Goal: Information Seeking & Learning: Learn about a topic

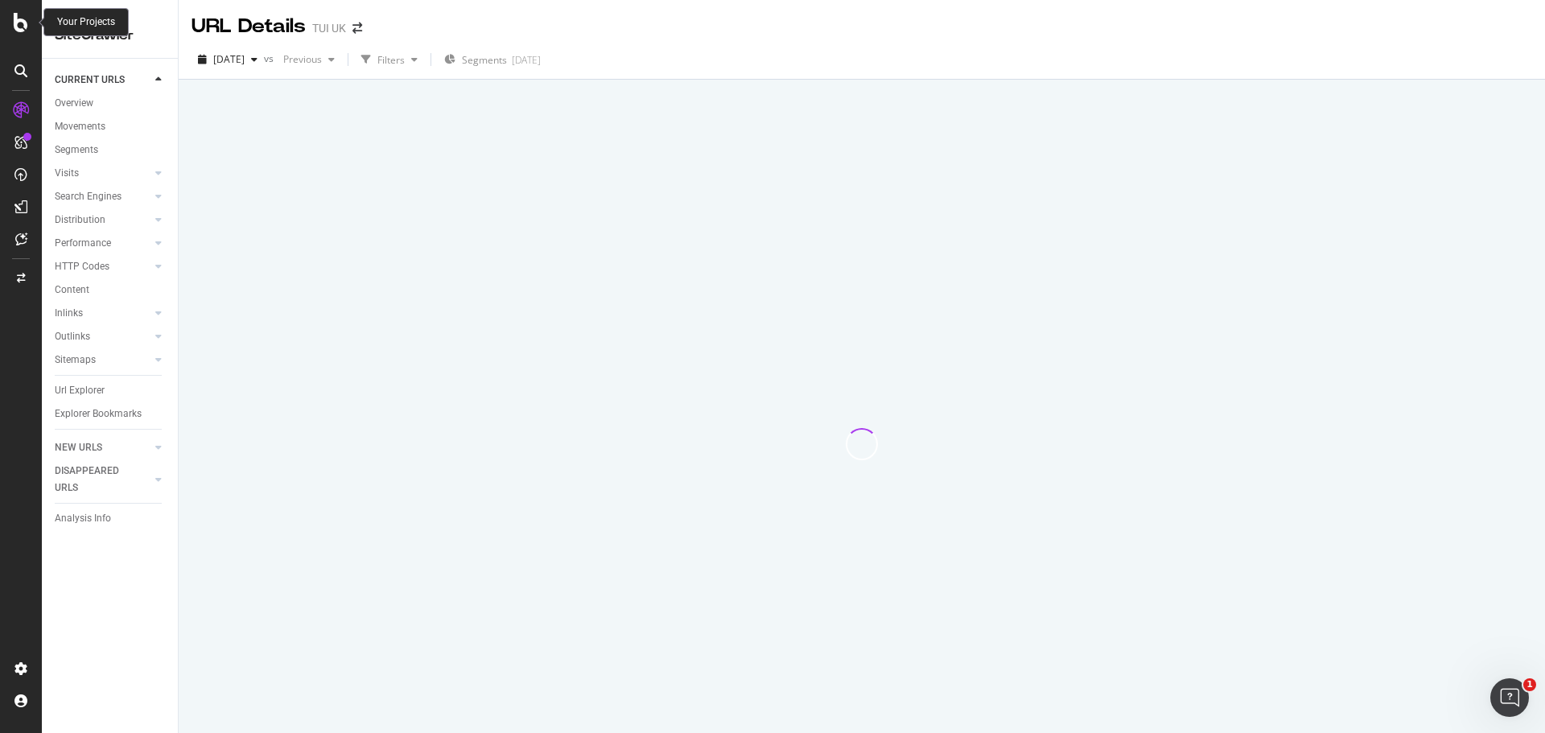
click at [11, 24] on div at bounding box center [21, 22] width 39 height 19
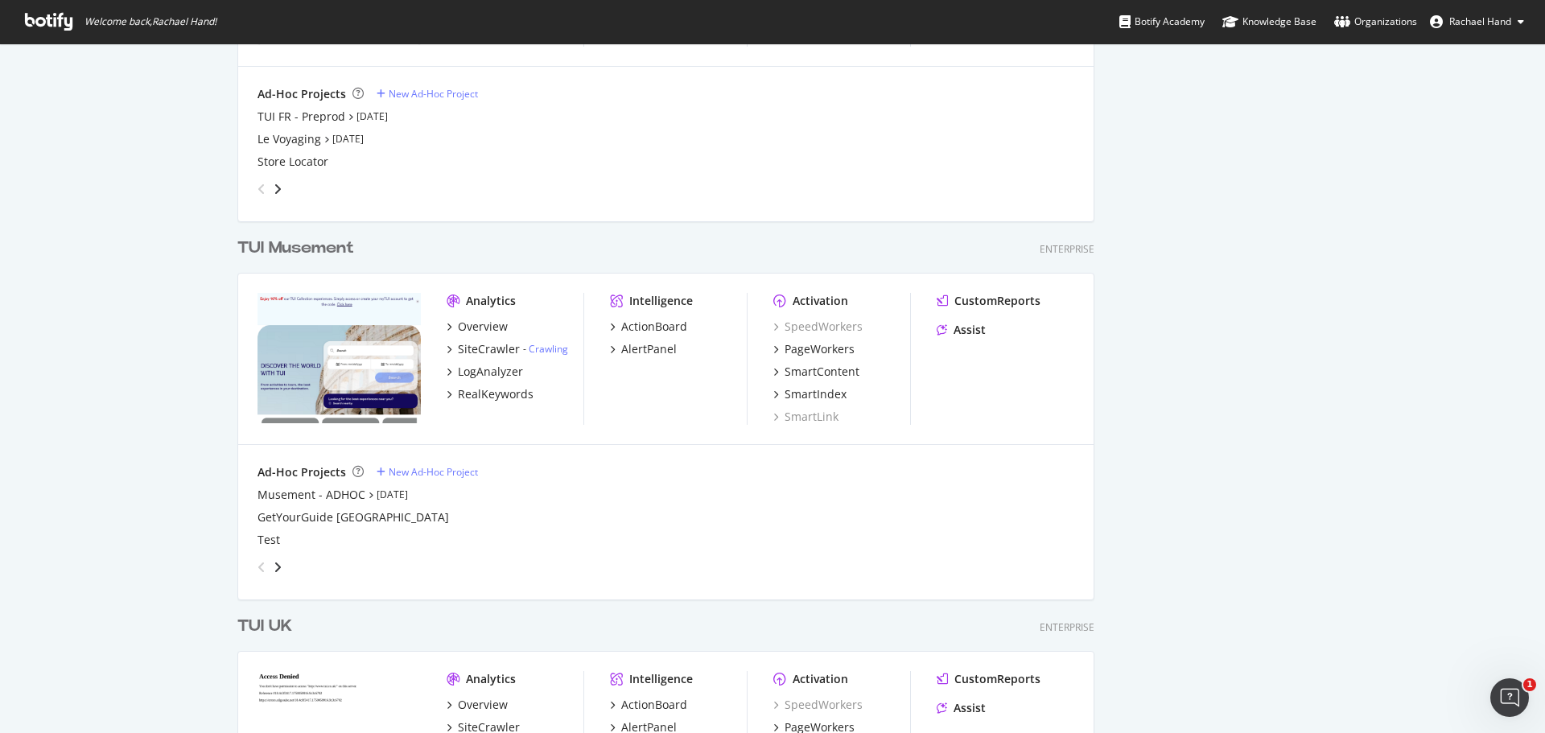
scroll to position [3727, 0]
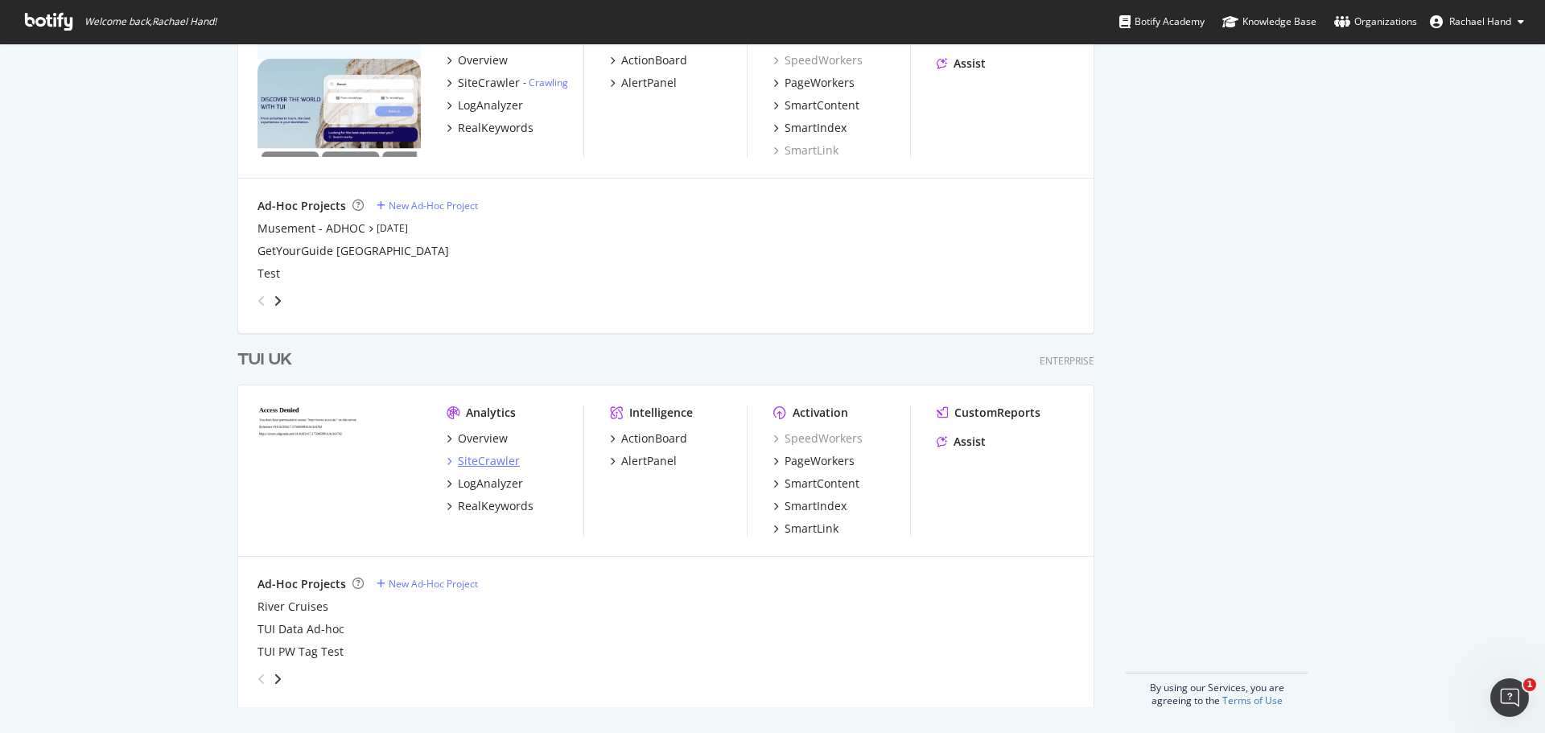
click at [486, 459] on div "SiteCrawler" at bounding box center [489, 461] width 62 height 16
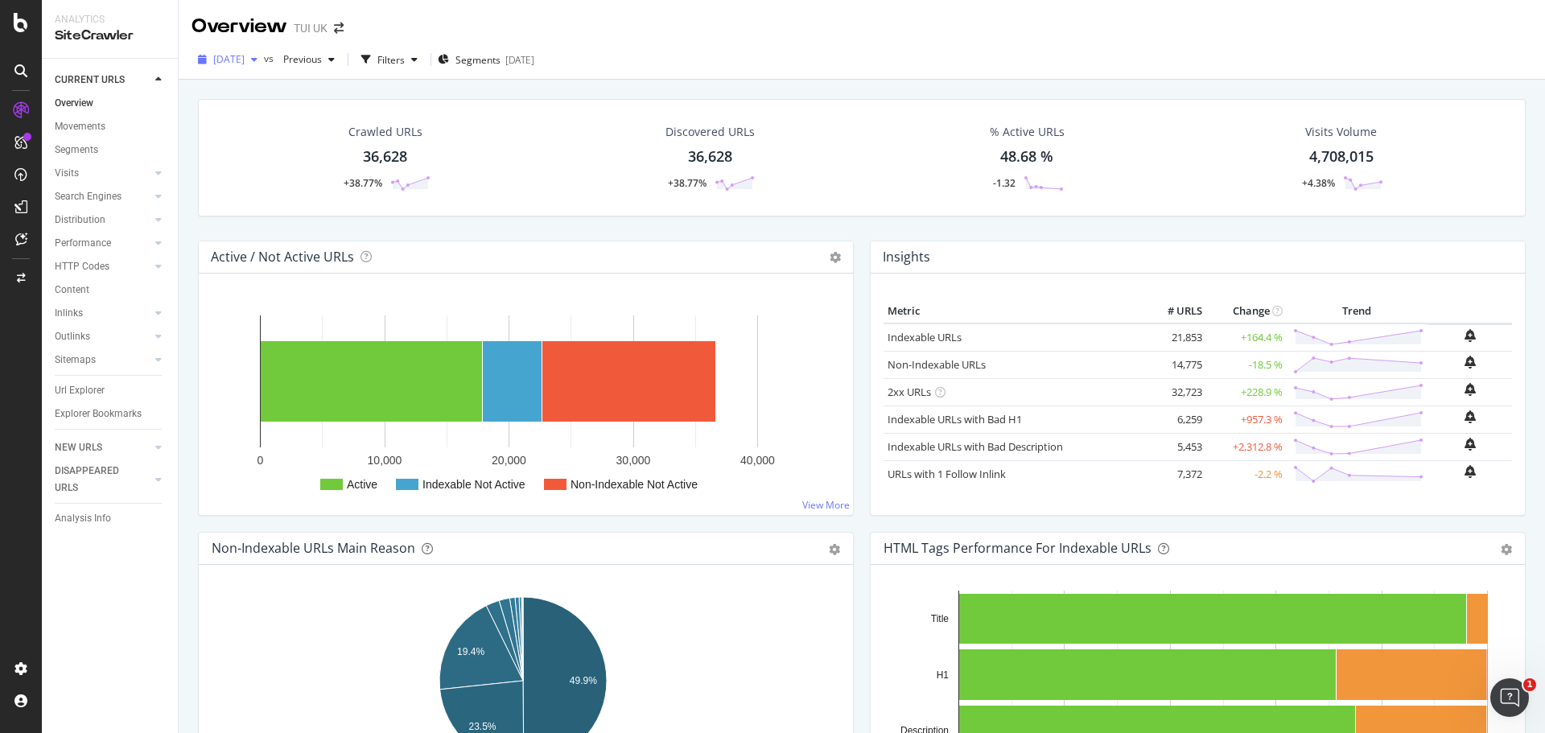
click at [245, 62] on span "[DATE]" at bounding box center [228, 59] width 31 height 14
click at [89, 526] on div "Analysis Info" at bounding box center [83, 518] width 56 height 17
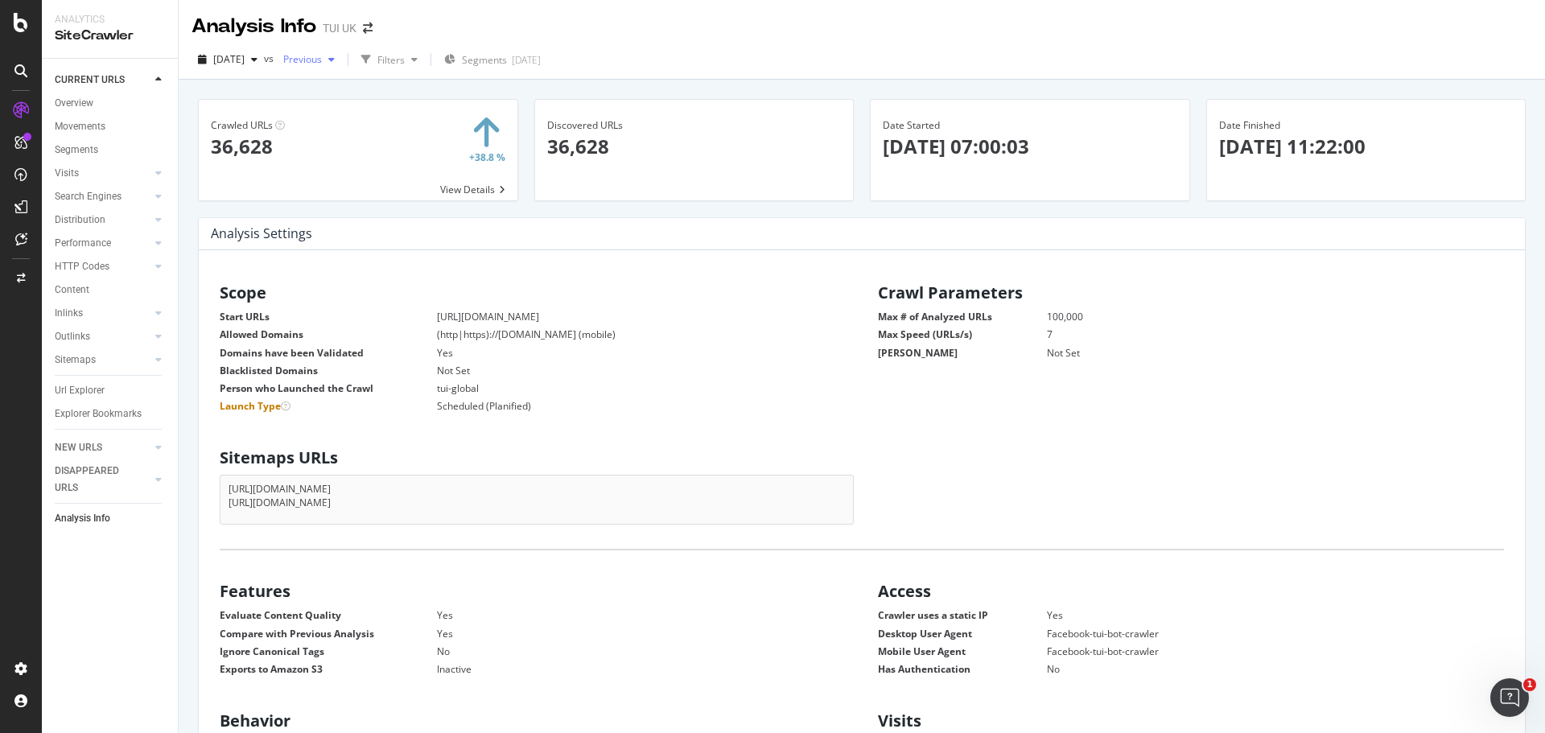
click at [335, 58] on icon "button" at bounding box center [331, 60] width 6 height 10
click at [602, 30] on div "Analysis Info TUI [GEOGRAPHIC_DATA]" at bounding box center [862, 20] width 1366 height 40
click at [27, 32] on div at bounding box center [21, 366] width 42 height 733
click at [21, 19] on icon at bounding box center [21, 22] width 14 height 19
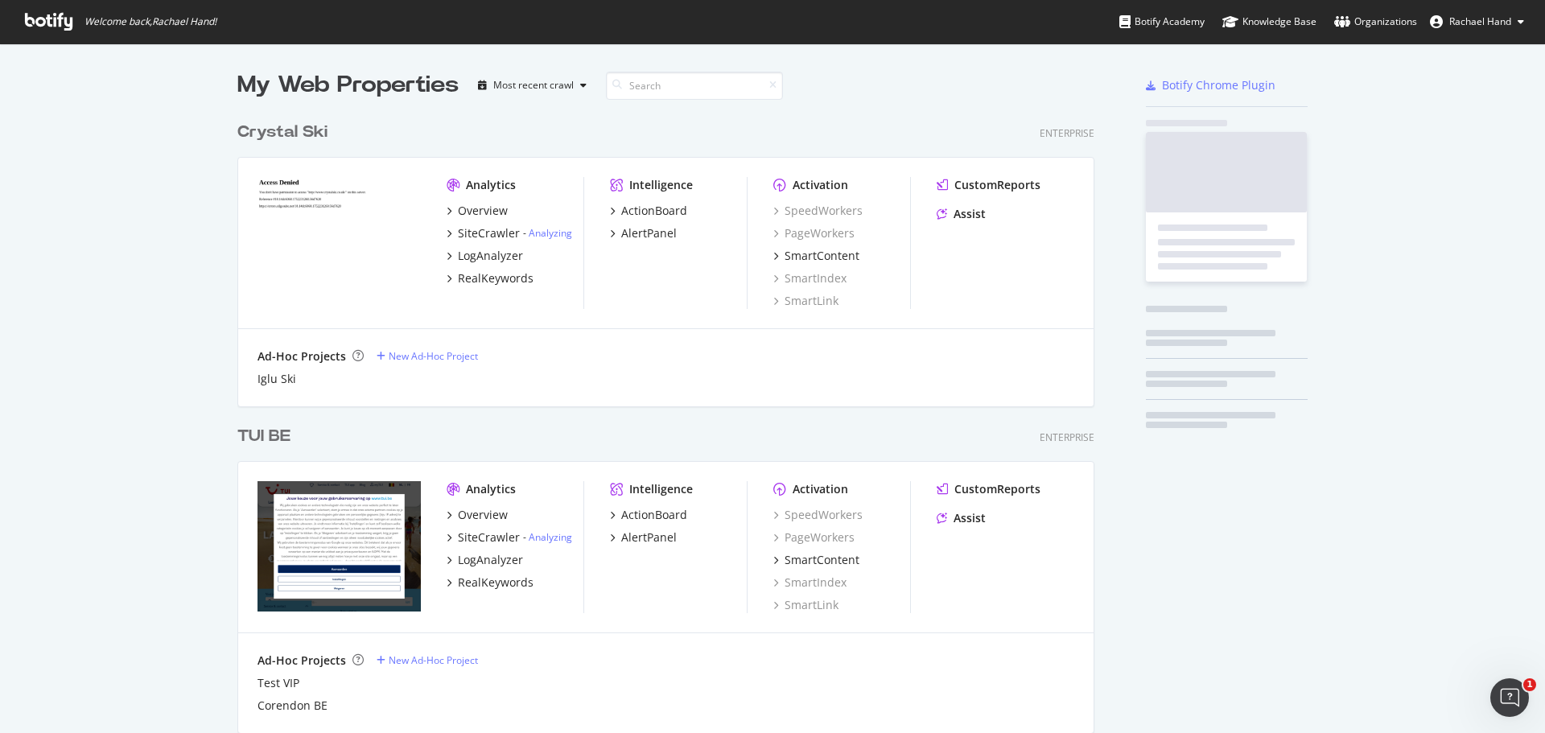
scroll to position [721, 1521]
